Goal: Information Seeking & Learning: Learn about a topic

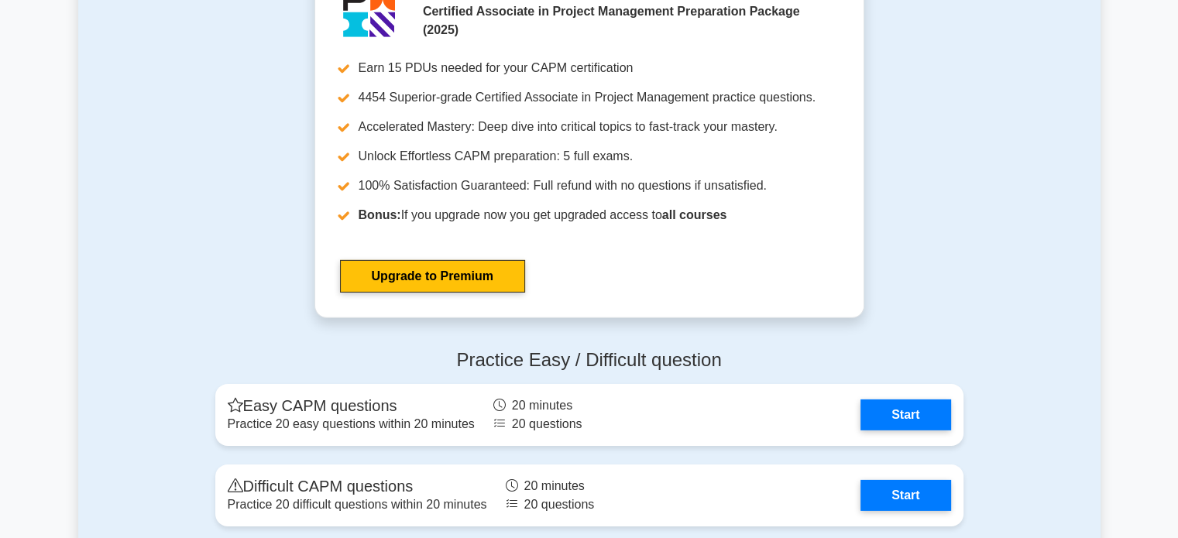
scroll to position [5111, 0]
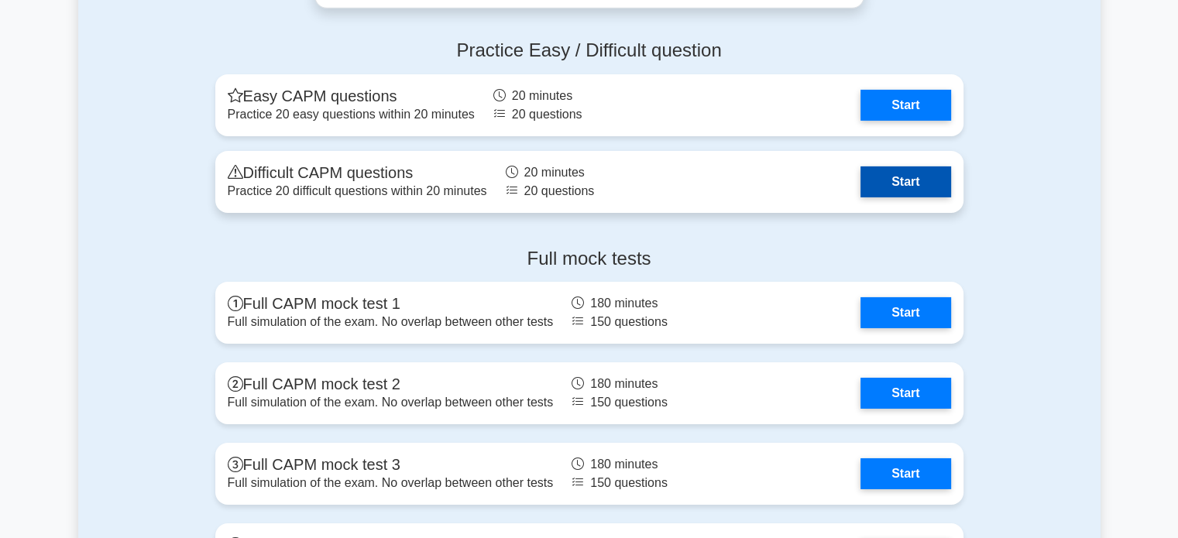
click at [914, 178] on link "Start" at bounding box center [905, 181] width 90 height 31
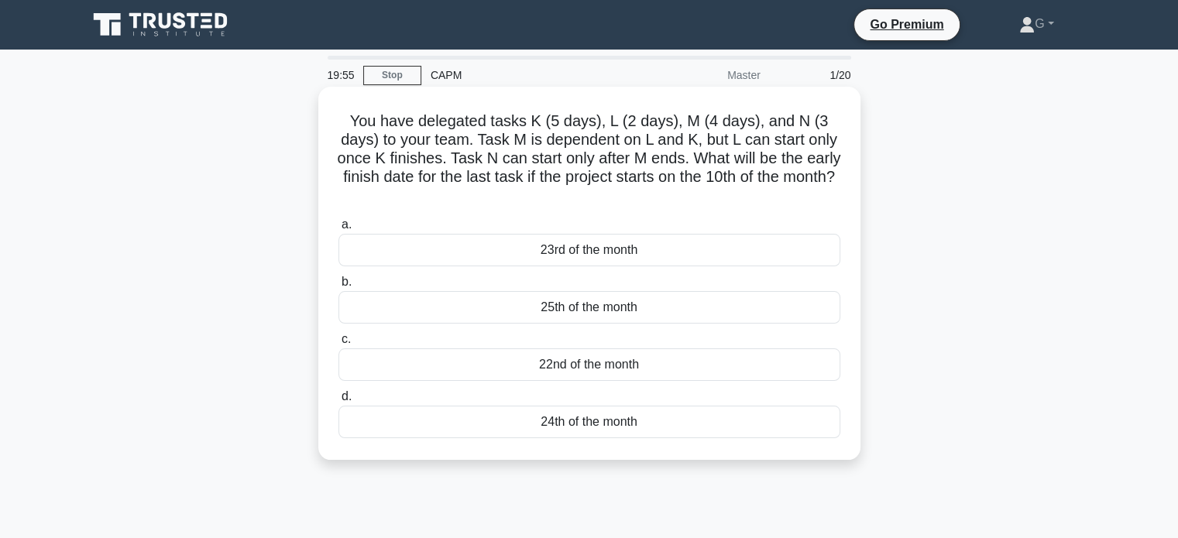
click at [489, 357] on div "22nd of the month" at bounding box center [589, 364] width 502 height 33
click at [338, 345] on input "c. 22nd of the month" at bounding box center [338, 340] width 0 height 10
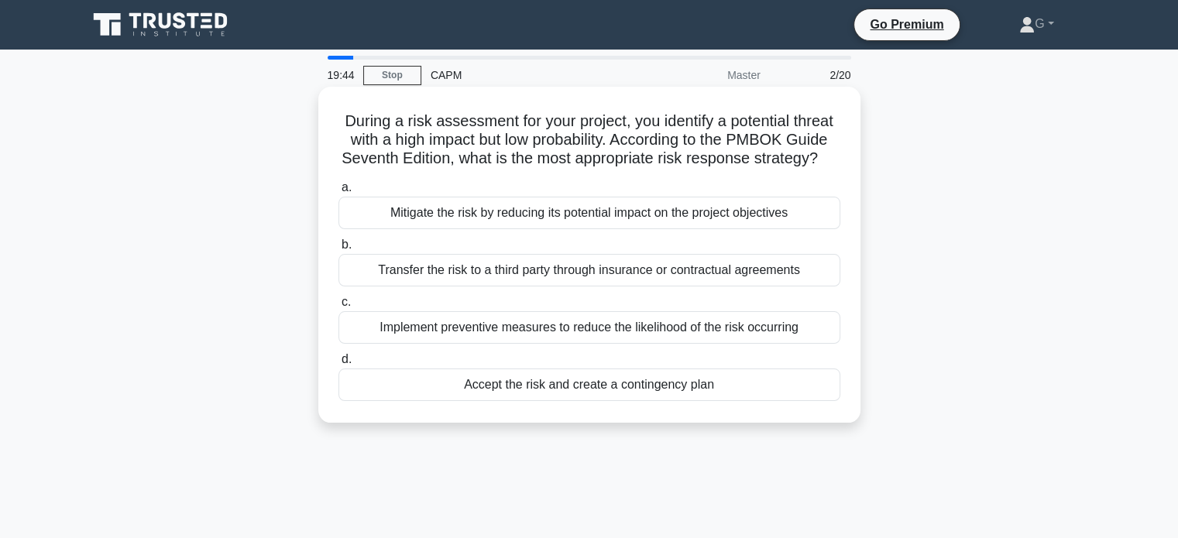
click at [505, 225] on div "Mitigate the risk by reducing its potential impact on the project objectives" at bounding box center [589, 213] width 502 height 33
click at [338, 193] on input "a. Mitigate the risk by reducing its potential impact on the project objectives" at bounding box center [338, 188] width 0 height 10
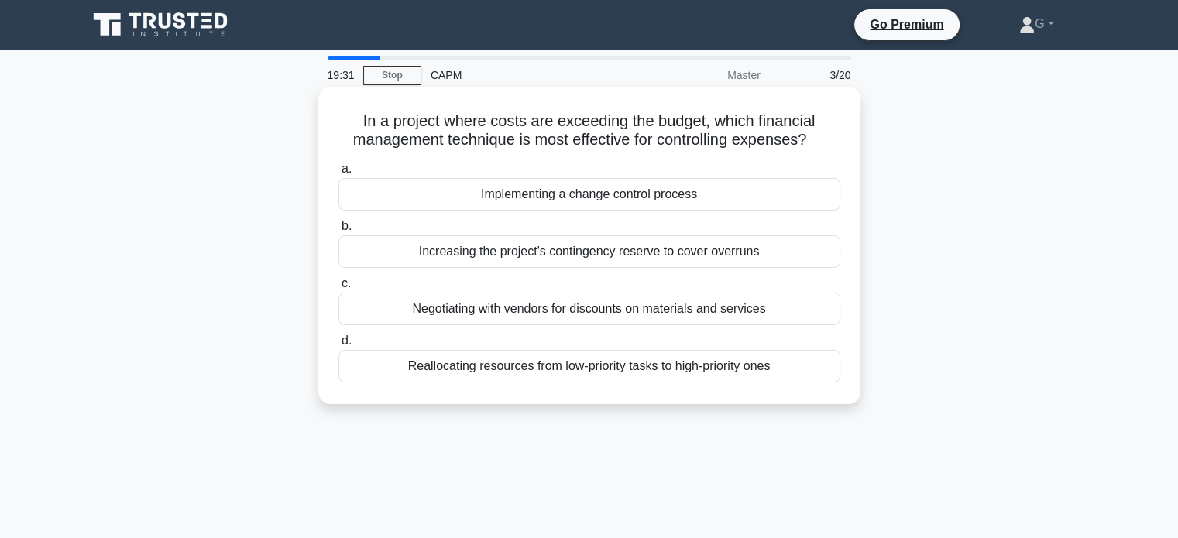
click at [486, 306] on div "Negotiating with vendors for discounts on materials and services" at bounding box center [589, 309] width 502 height 33
click at [338, 289] on input "c. Negotiating with vendors for discounts on materials and services" at bounding box center [338, 284] width 0 height 10
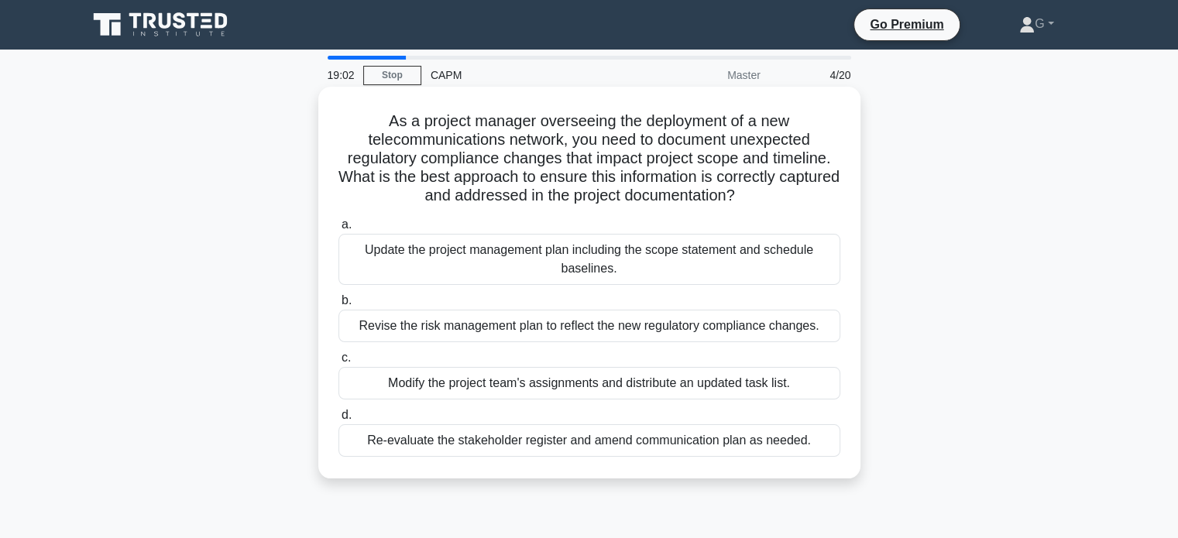
click at [452, 431] on div "Re-evaluate the stakeholder register and amend communication plan as needed." at bounding box center [589, 440] width 502 height 33
click at [338, 420] on input "d. Re-evaluate the stakeholder register and amend communication plan as needed." at bounding box center [338, 415] width 0 height 10
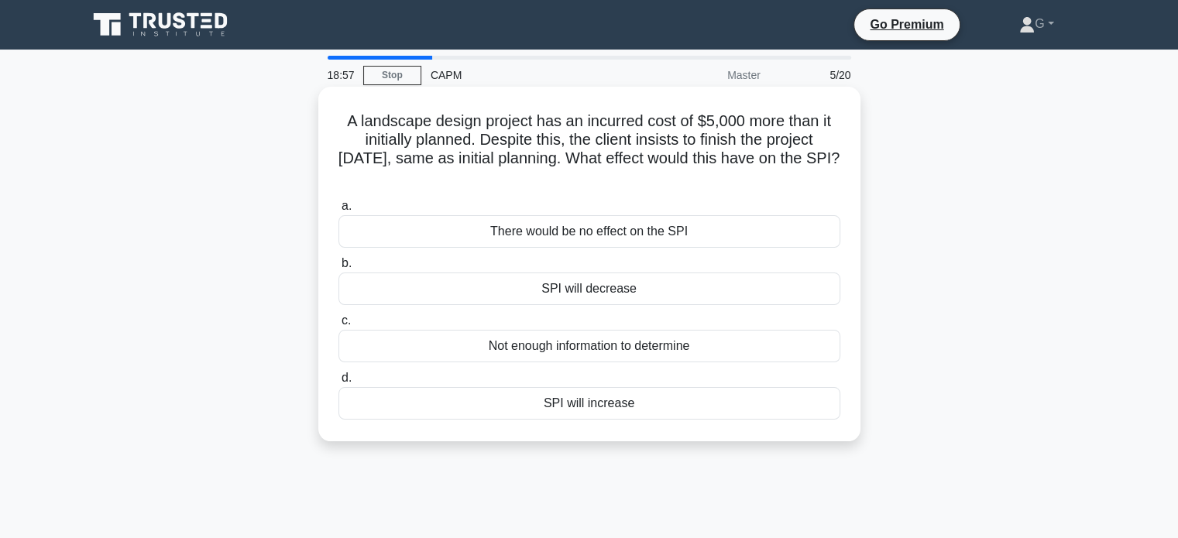
click at [463, 348] on div "Not enough information to determine" at bounding box center [589, 346] width 502 height 33
click at [338, 326] on input "c. Not enough information to determine" at bounding box center [338, 321] width 0 height 10
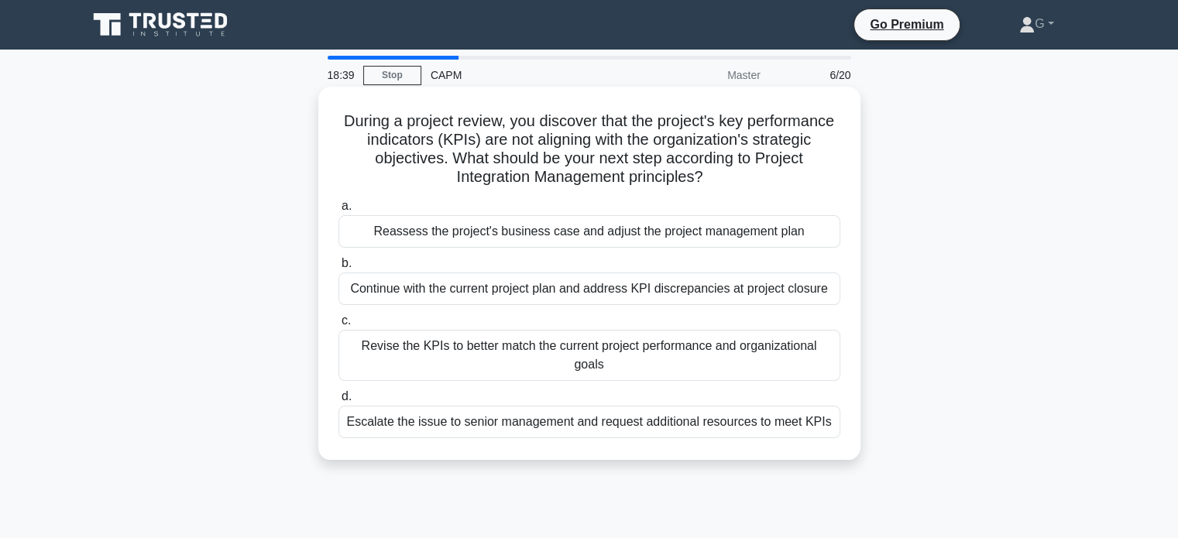
click at [426, 344] on div "Revise the KPIs to better match the current project performance and organizatio…" at bounding box center [589, 355] width 502 height 51
click at [338, 326] on input "c. Revise the KPIs to better match the current project performance and organiza…" at bounding box center [338, 321] width 0 height 10
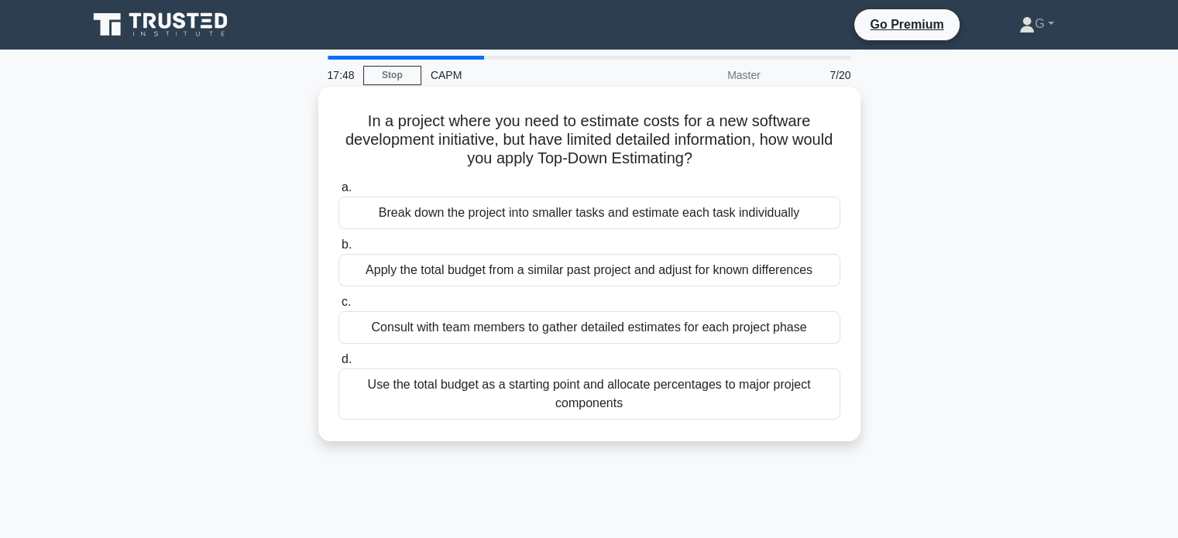
click at [437, 219] on div "Break down the project into smaller tasks and estimate each task individually" at bounding box center [589, 213] width 502 height 33
click at [338, 193] on input "a. Break down the project into smaller tasks and estimate each task individually" at bounding box center [338, 188] width 0 height 10
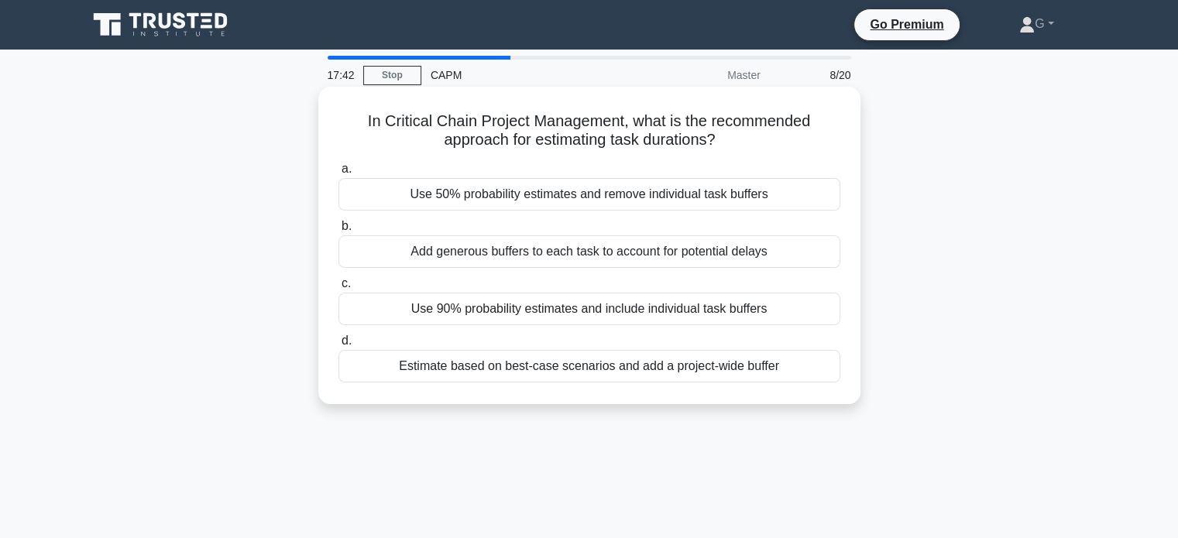
click at [437, 315] on div "Use 90% probability estimates and include individual task buffers" at bounding box center [589, 309] width 502 height 33
click at [338, 289] on input "c. Use 90% probability estimates and include individual task buffers" at bounding box center [338, 284] width 0 height 10
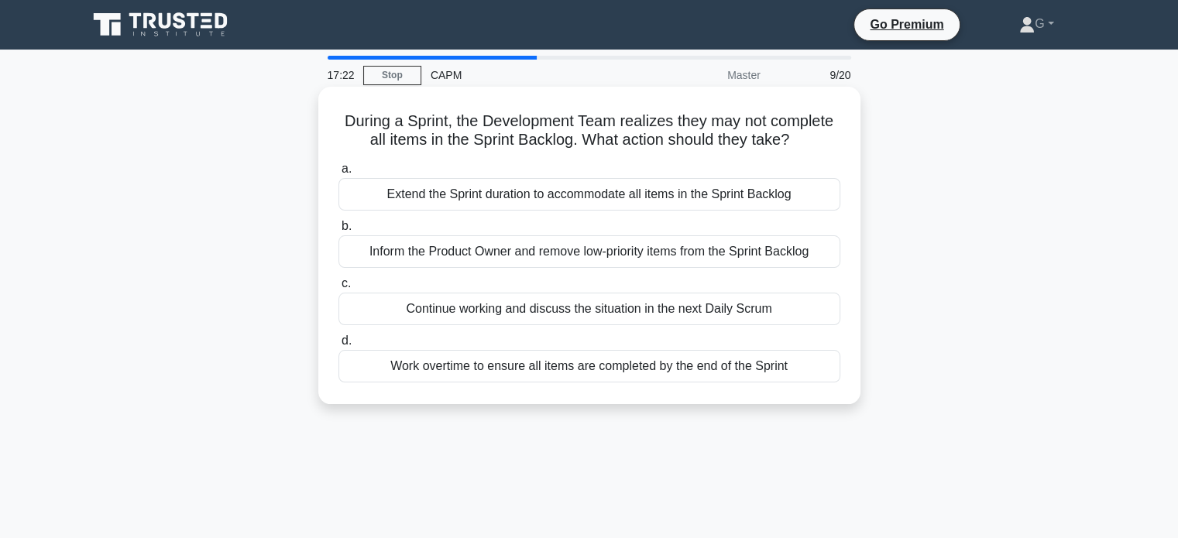
click at [451, 305] on div "Continue working and discuss the situation in the next Daily Scrum" at bounding box center [589, 309] width 502 height 33
click at [338, 289] on input "c. Continue working and discuss the situation in the next Daily Scrum" at bounding box center [338, 284] width 0 height 10
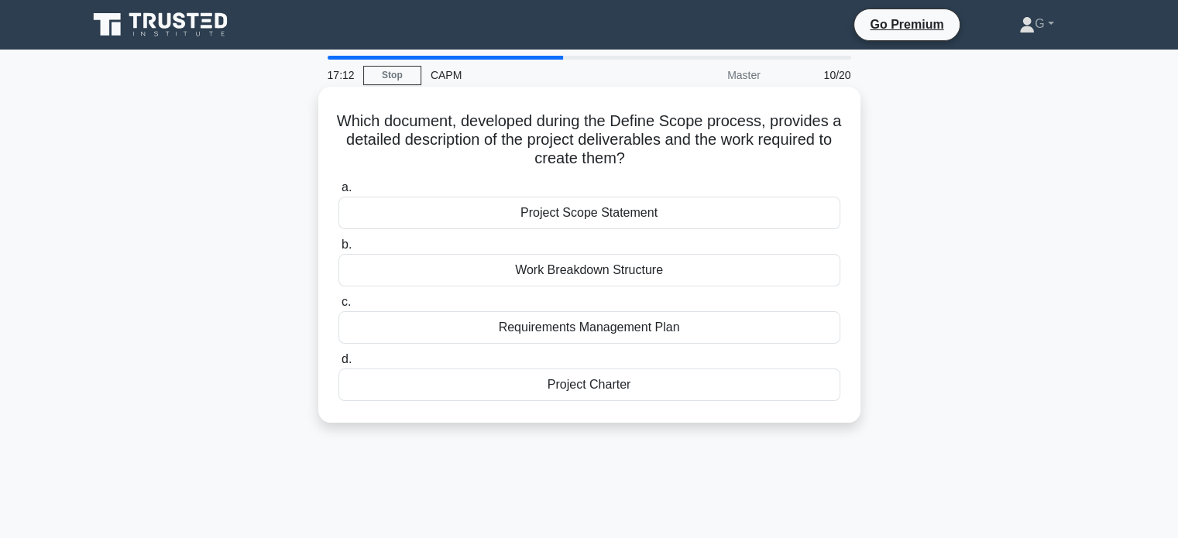
click at [472, 208] on div "Project Scope Statement" at bounding box center [589, 213] width 502 height 33
click at [338, 193] on input "a. Project Scope Statement" at bounding box center [338, 188] width 0 height 10
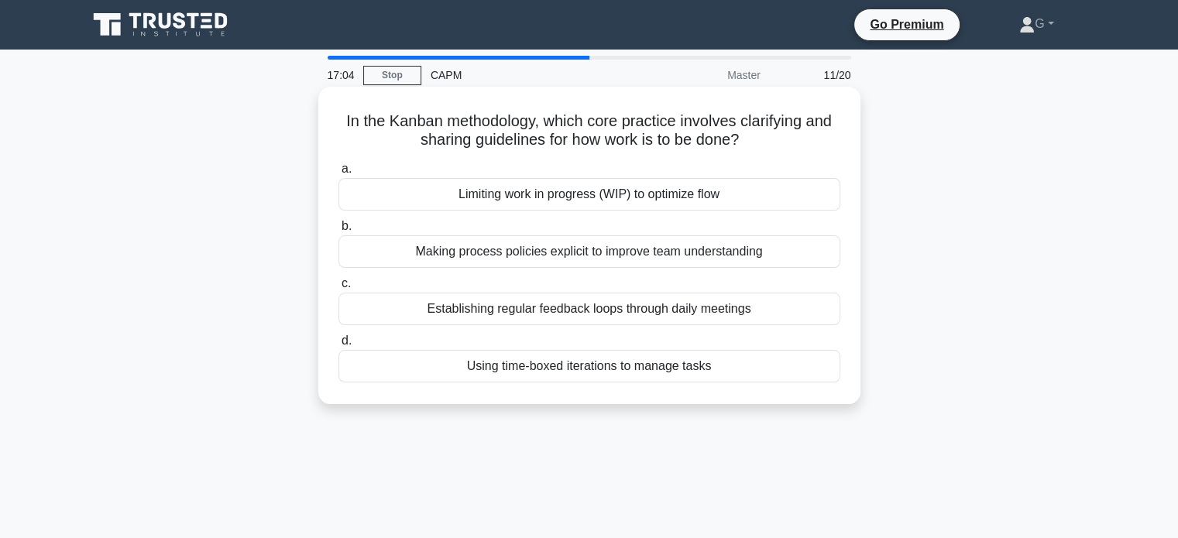
click at [449, 194] on div "Limiting work in progress (WIP) to optimize flow" at bounding box center [589, 194] width 502 height 33
click at [338, 174] on input "a. Limiting work in progress (WIP) to optimize flow" at bounding box center [338, 169] width 0 height 10
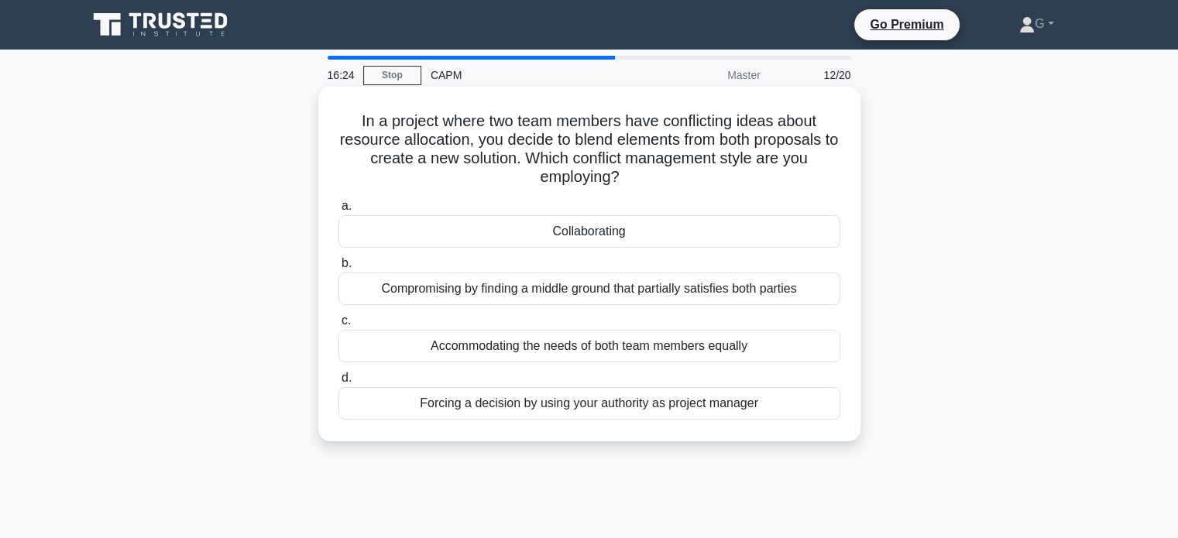
click at [372, 293] on div "Compromising by finding a middle ground that partially satisfies both parties" at bounding box center [589, 289] width 502 height 33
click at [338, 269] on input "b. Compromising by finding a middle ground that partially satisfies both parties" at bounding box center [338, 264] width 0 height 10
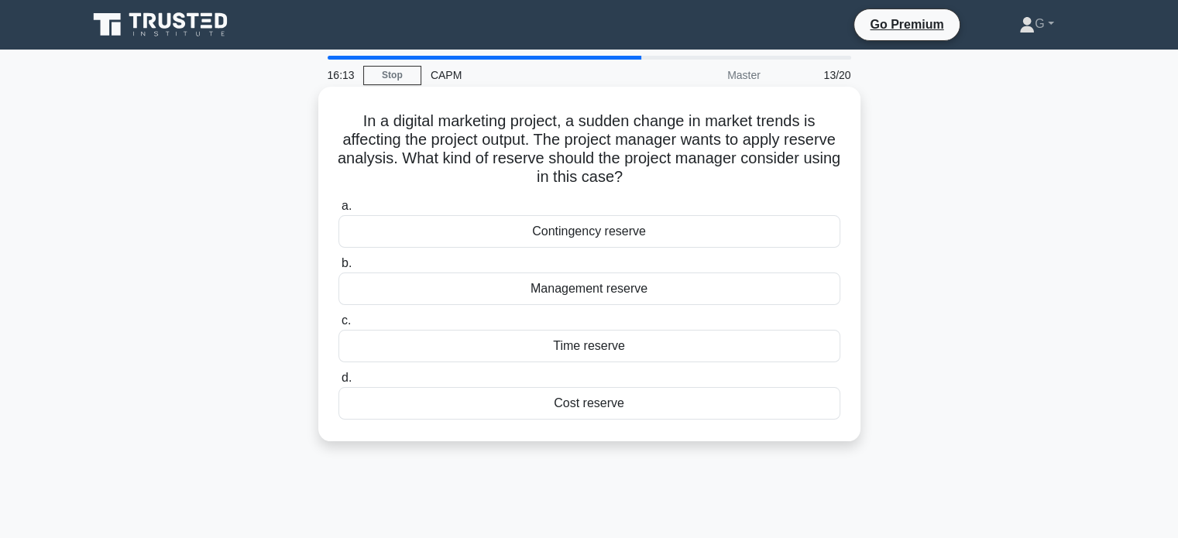
click at [434, 225] on div "Contingency reserve" at bounding box center [589, 231] width 502 height 33
click at [338, 211] on input "a. [GEOGRAPHIC_DATA]" at bounding box center [338, 206] width 0 height 10
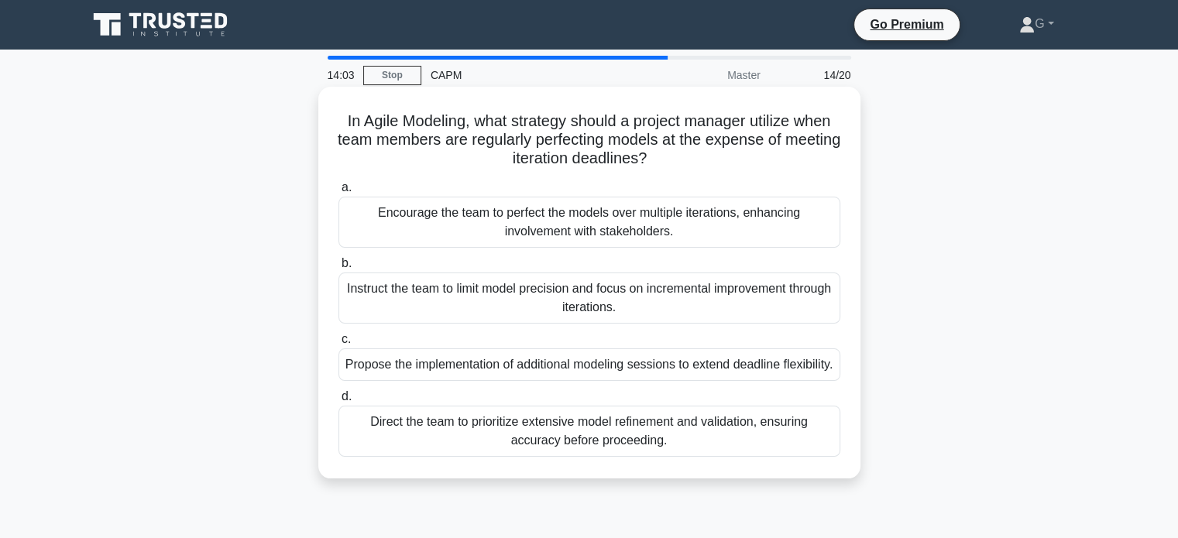
click at [454, 381] on div "Propose the implementation of additional modeling sessions to extend deadline f…" at bounding box center [589, 364] width 502 height 33
click at [338, 345] on input "c. Propose the implementation of additional modeling sessions to extend deadlin…" at bounding box center [338, 340] width 0 height 10
